Goal: Navigation & Orientation: Find specific page/section

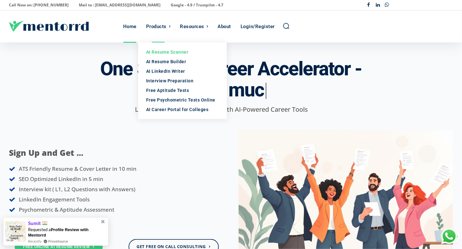
click at [164, 55] on div "AI Resume Scanner" at bounding box center [182, 52] width 73 height 6
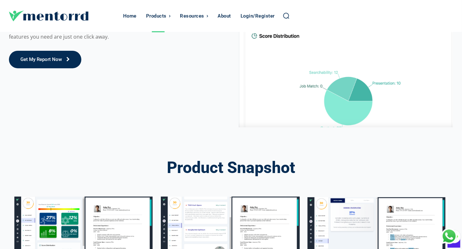
scroll to position [831, 0]
click at [132, 14] on div "Home" at bounding box center [129, 16] width 13 height 32
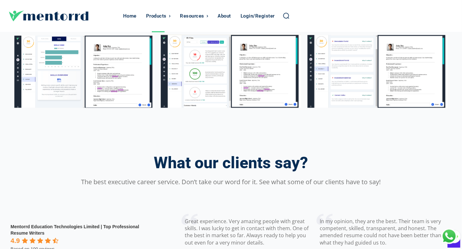
scroll to position [1144, 0]
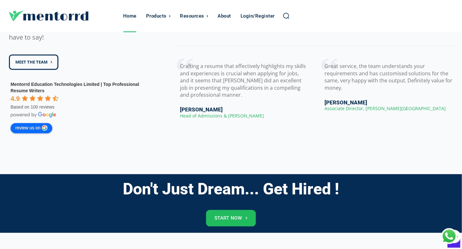
scroll to position [1037, 0]
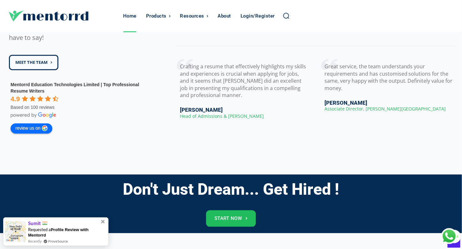
click at [279, 143] on div "What our clients say? The best executive career service. Don’t take our word fo…" at bounding box center [230, 67] width 459 height 216
